Goal: Navigation & Orientation: Find specific page/section

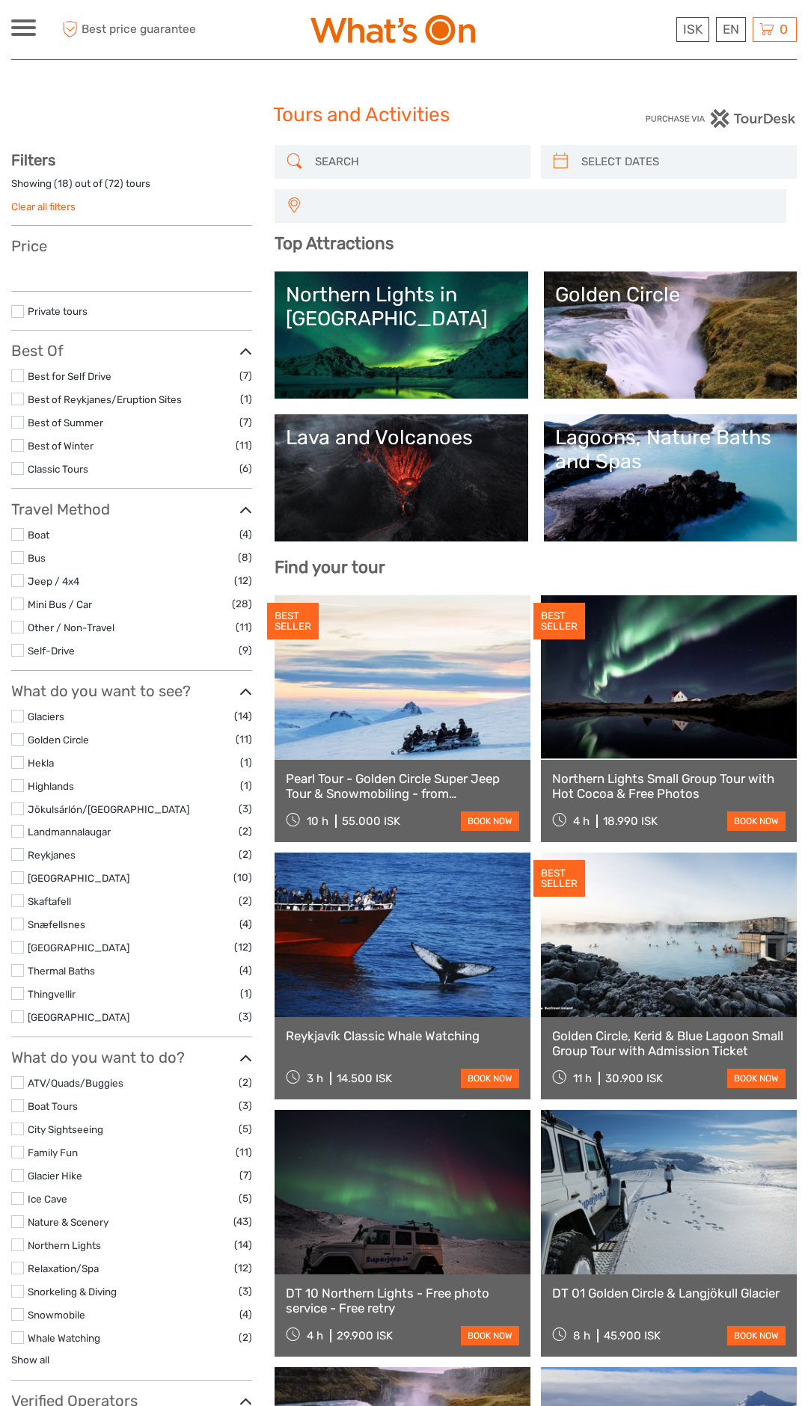
select select
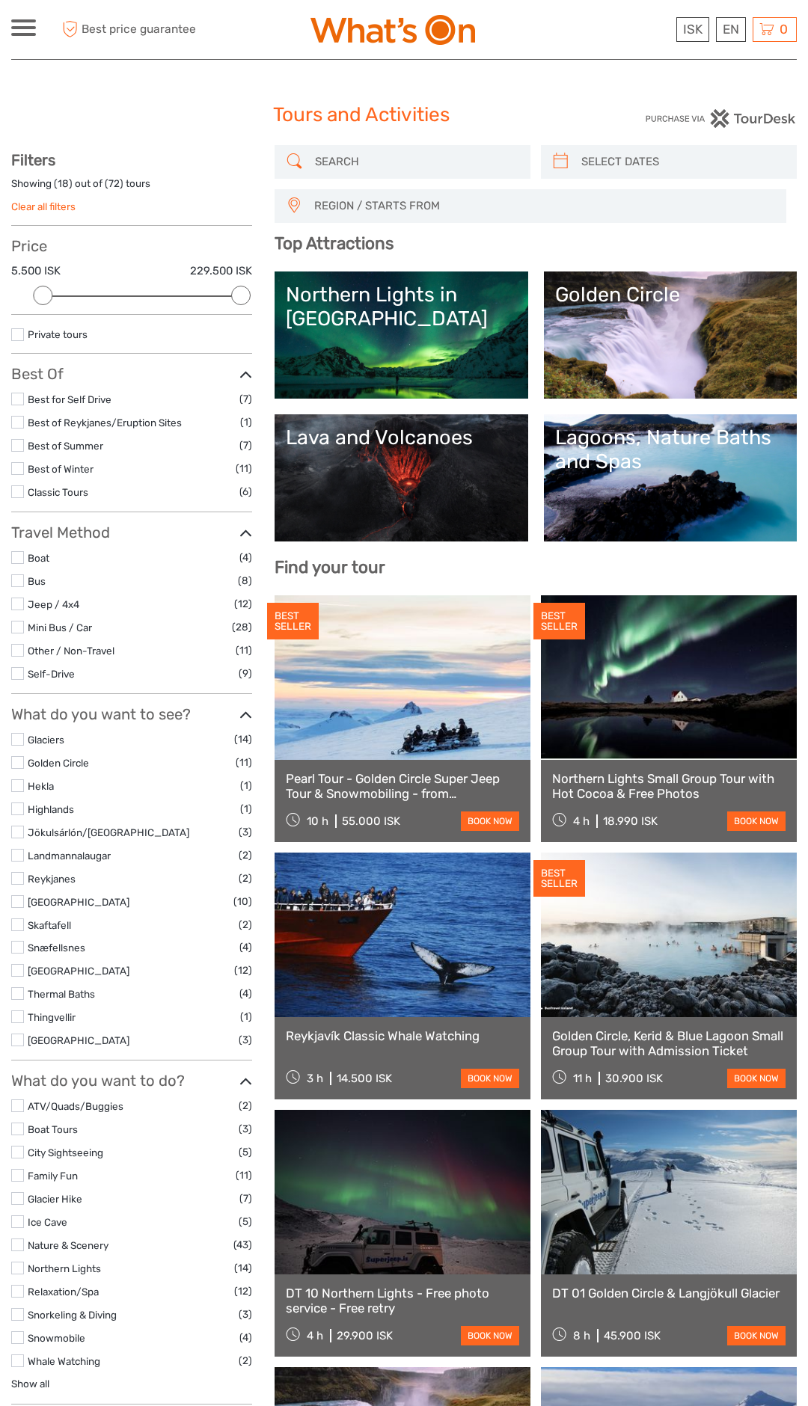
click at [343, 498] on link "Lava and Volcanoes" at bounding box center [401, 478] width 230 height 105
